Goal: Transaction & Acquisition: Purchase product/service

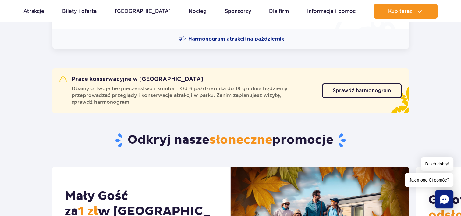
scroll to position [213, 0]
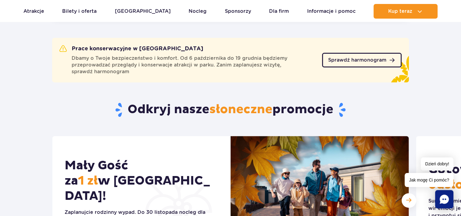
click at [356, 61] on span "Sprawdź harmonogram" at bounding box center [357, 60] width 58 height 5
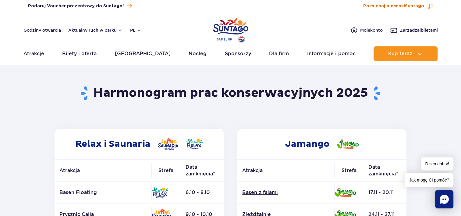
click at [385, 5] on span "Posłuchaj piosenki Suntago" at bounding box center [393, 6] width 61 height 6
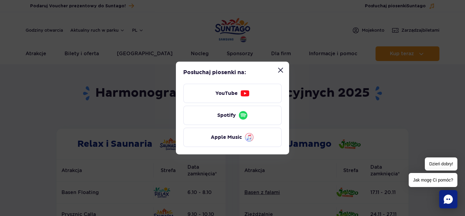
click at [280, 70] on button "Zamknij modal “Posłuchaj piosenki Suntago”" at bounding box center [281, 70] width 12 height 12
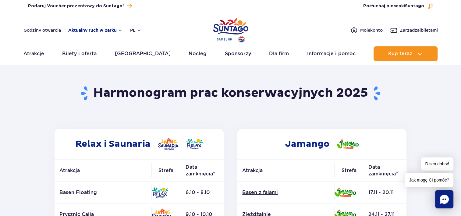
click at [89, 32] on button "Aktualny ruch w parku" at bounding box center [95, 30] width 54 height 5
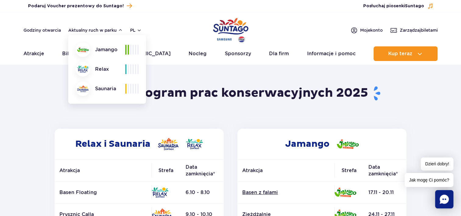
click at [112, 90] on div "Saunaria" at bounding box center [100, 88] width 50 height 15
click at [91, 49] on div "Jamango" at bounding box center [100, 49] width 50 height 15
click at [65, 105] on header "Powrót do strony głównej Harmonogram prac konserwacyjnych 2025" at bounding box center [230, 97] width 356 height 63
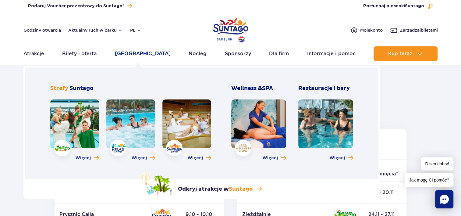
click at [128, 52] on link "[GEOGRAPHIC_DATA]" at bounding box center [143, 53] width 56 height 15
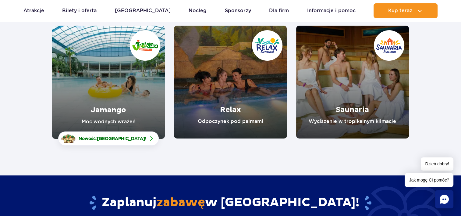
scroll to position [244, 0]
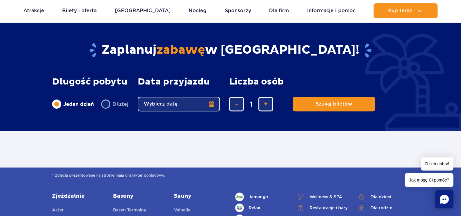
click at [156, 103] on button "Wybierz datę" at bounding box center [179, 103] width 82 height 15
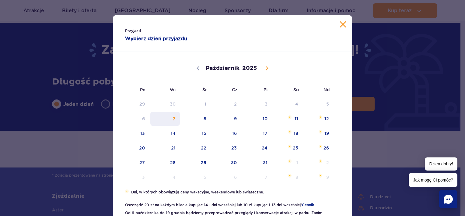
click at [175, 115] on span "7" at bounding box center [165, 118] width 31 height 14
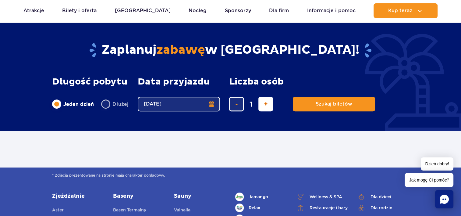
click at [267, 105] on button "dodaj bilet" at bounding box center [265, 103] width 15 height 15
type input "3"
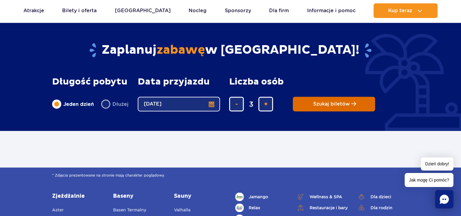
drag, startPoint x: 320, startPoint y: 110, endPoint x: 298, endPoint y: 109, distance: 21.3
click at [318, 110] on button "Szukaj biletów" at bounding box center [334, 103] width 82 height 15
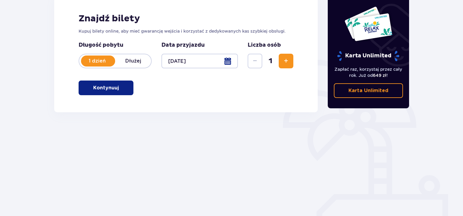
click at [96, 92] on button "Kontynuuj" at bounding box center [106, 87] width 55 height 15
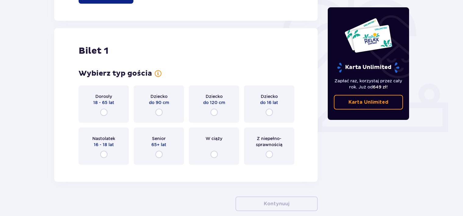
scroll to position [203, 0]
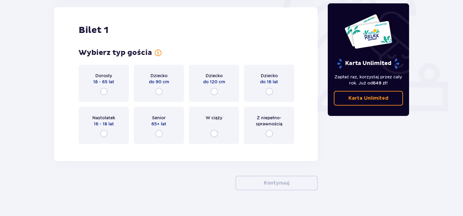
click at [104, 91] on input "radio" at bounding box center [103, 91] width 7 height 7
radio input "true"
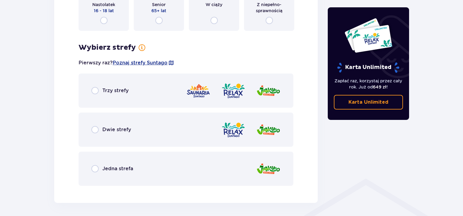
scroll to position [261, 0]
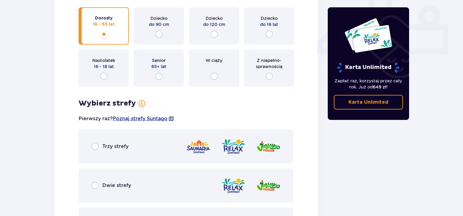
click at [270, 36] on input "radio" at bounding box center [268, 33] width 7 height 7
radio input "true"
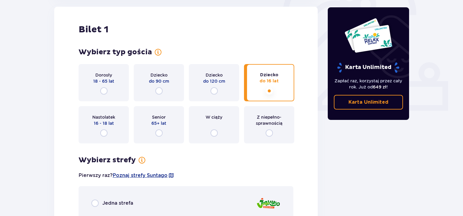
scroll to position [200, 0]
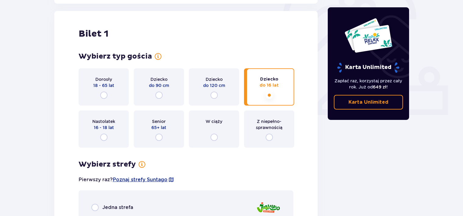
click at [105, 95] on input "radio" at bounding box center [103, 94] width 7 height 7
radio input "true"
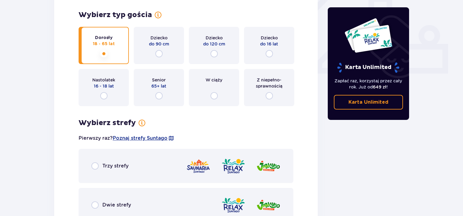
scroll to position [278, 0]
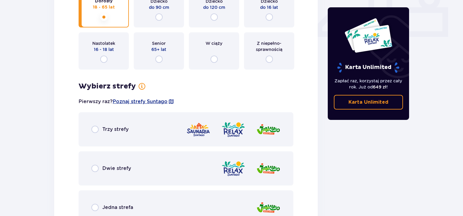
click at [94, 131] on input "radio" at bounding box center [94, 128] width 7 height 7
radio input "true"
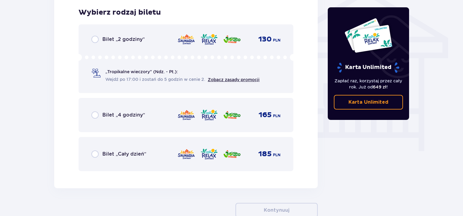
scroll to position [511, 0]
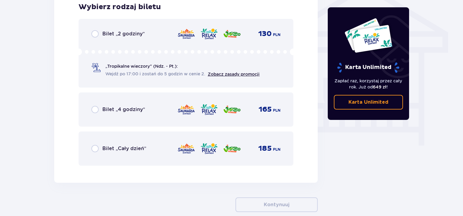
click at [93, 110] on input "radio" at bounding box center [94, 109] width 7 height 7
radio input "true"
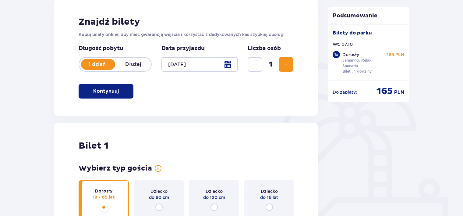
scroll to position [0, 0]
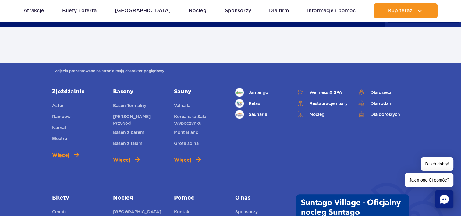
scroll to position [396, 0]
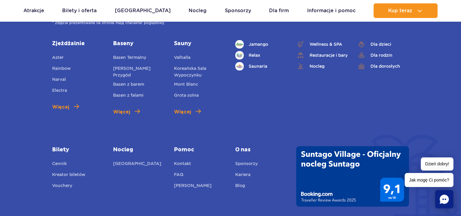
click at [273, 121] on div "Zjeżdżalnie Aster Rainbow [GEOGRAPHIC_DATA] Electra Więcej Baseny Basen Termaln…" at bounding box center [230, 123] width 366 height 166
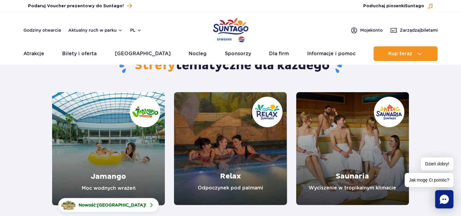
scroll to position [0, 0]
